Goal: Task Accomplishment & Management: Complete application form

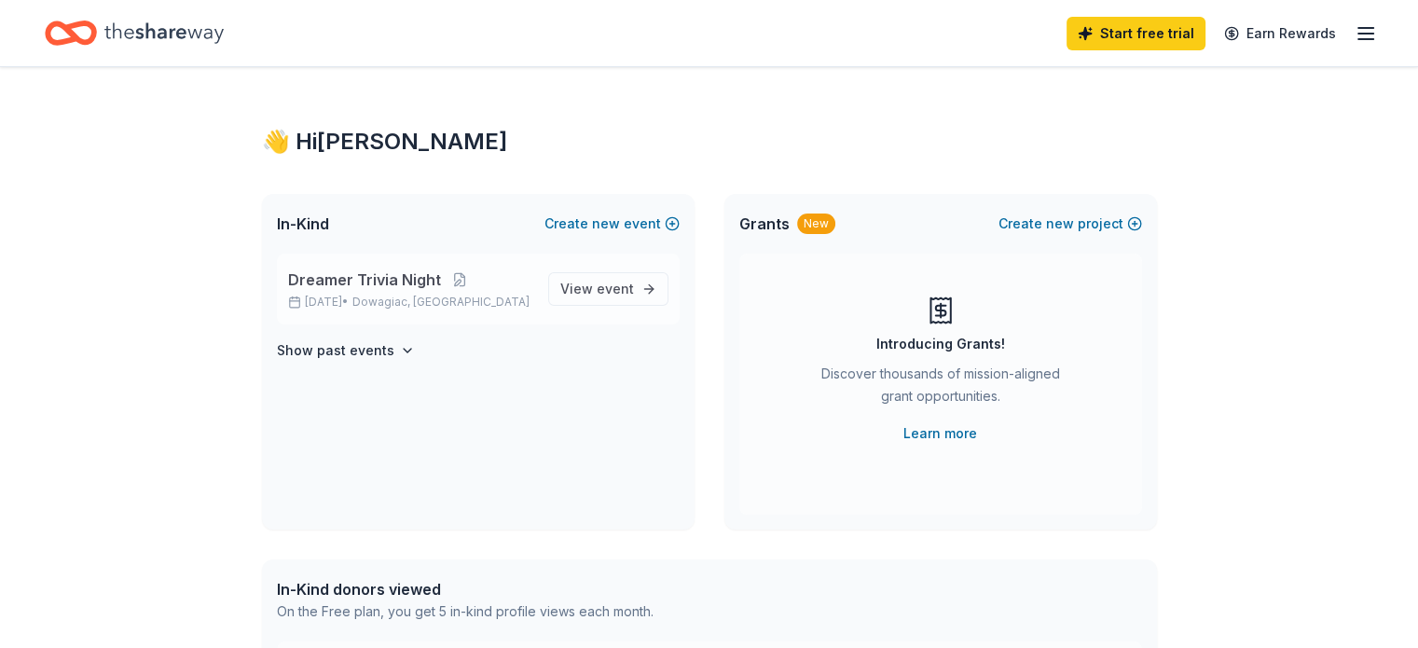
click at [428, 297] on span "Dowagiac, [GEOGRAPHIC_DATA]" at bounding box center [441, 302] width 177 height 15
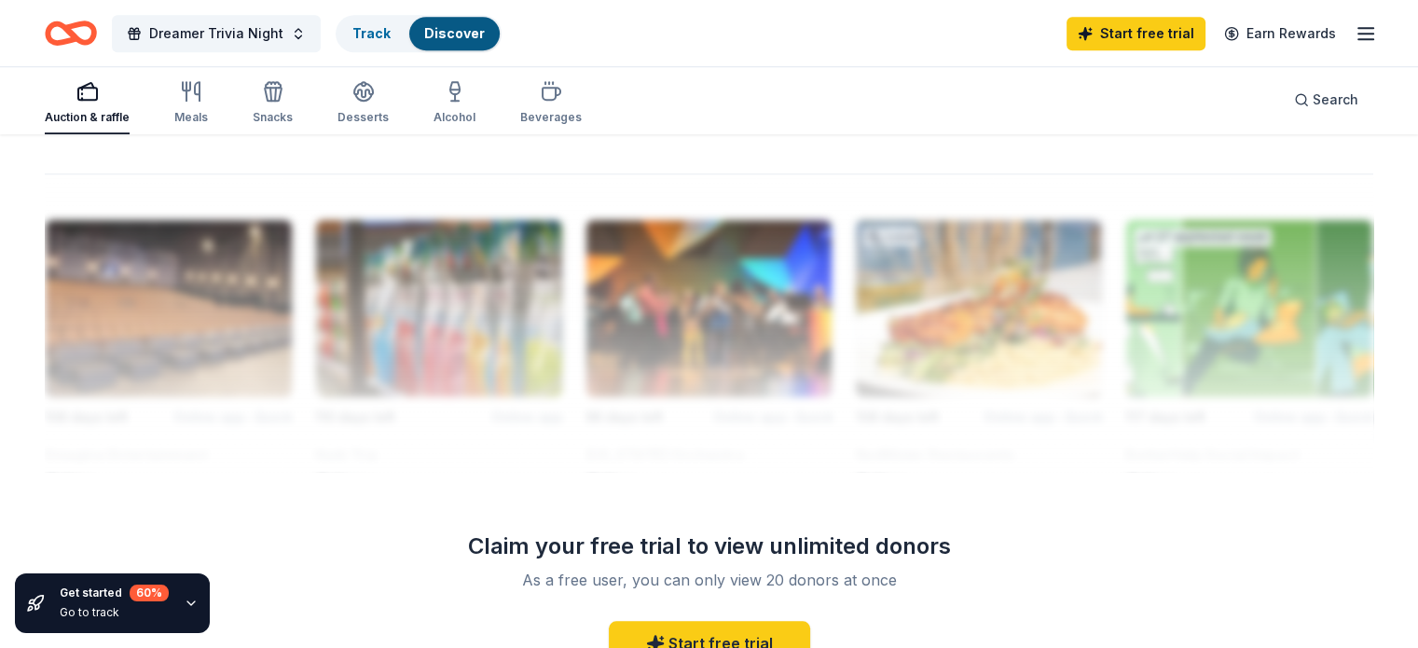
scroll to position [1880, 0]
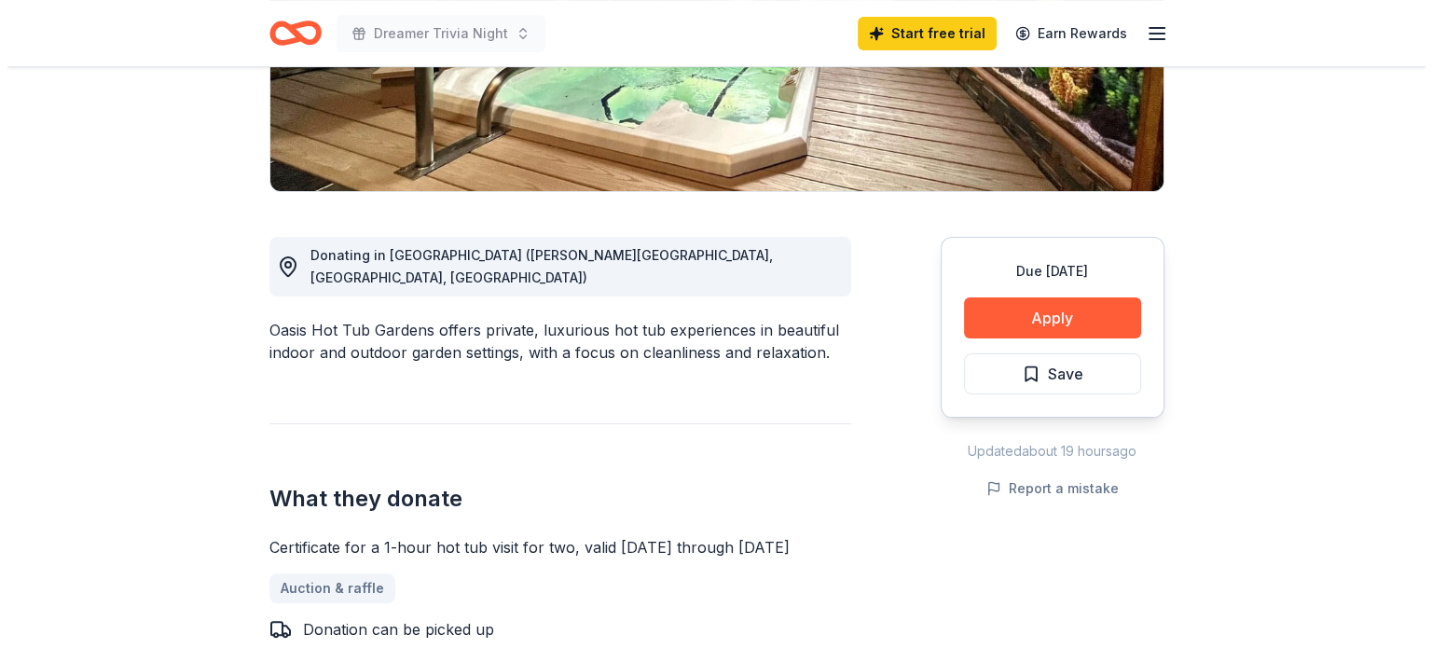
scroll to position [387, 0]
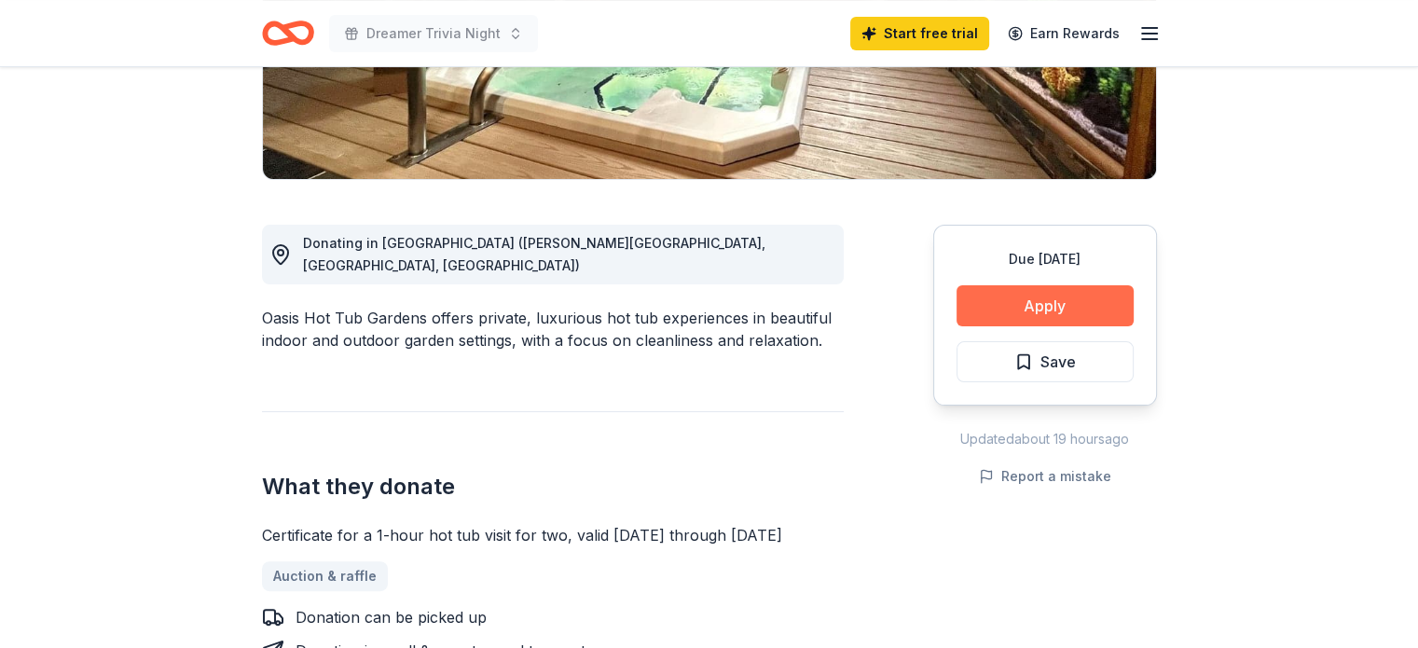
click at [1055, 305] on button "Apply" at bounding box center [1045, 305] width 177 height 41
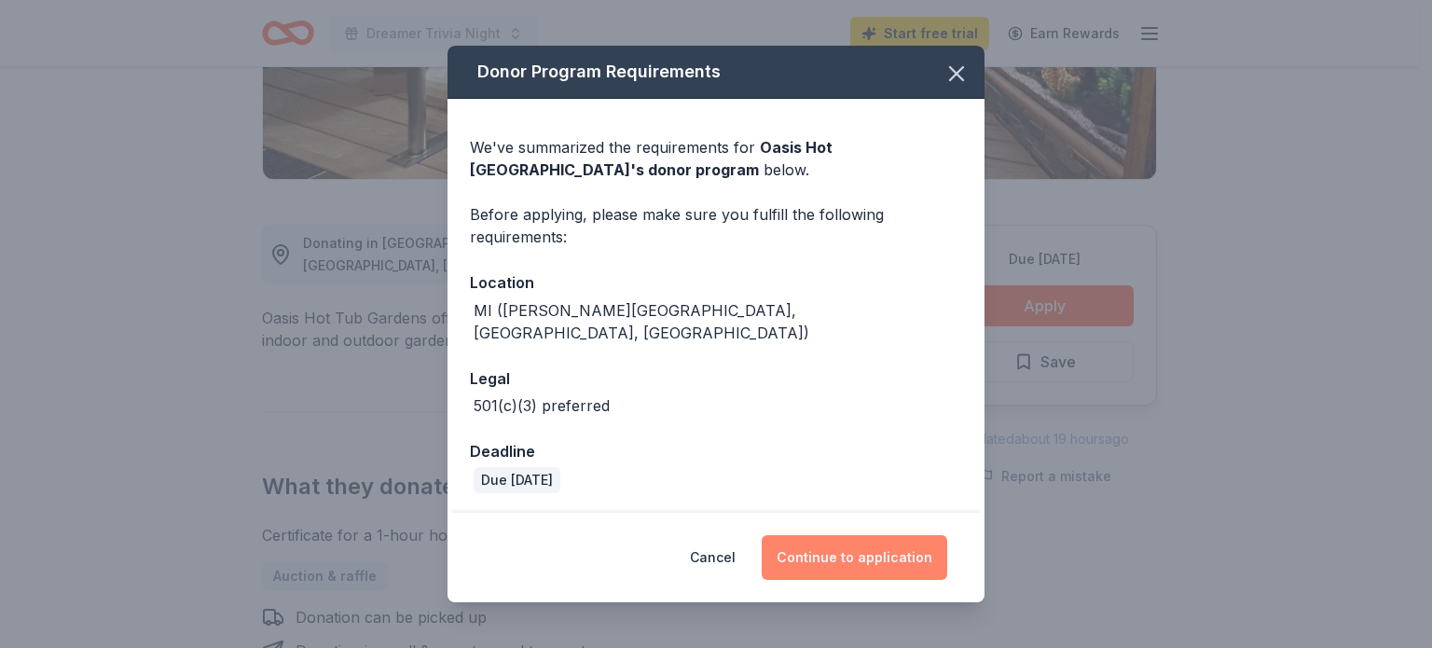
click at [874, 540] on button "Continue to application" at bounding box center [855, 557] width 186 height 45
